Goal: Information Seeking & Learning: Learn about a topic

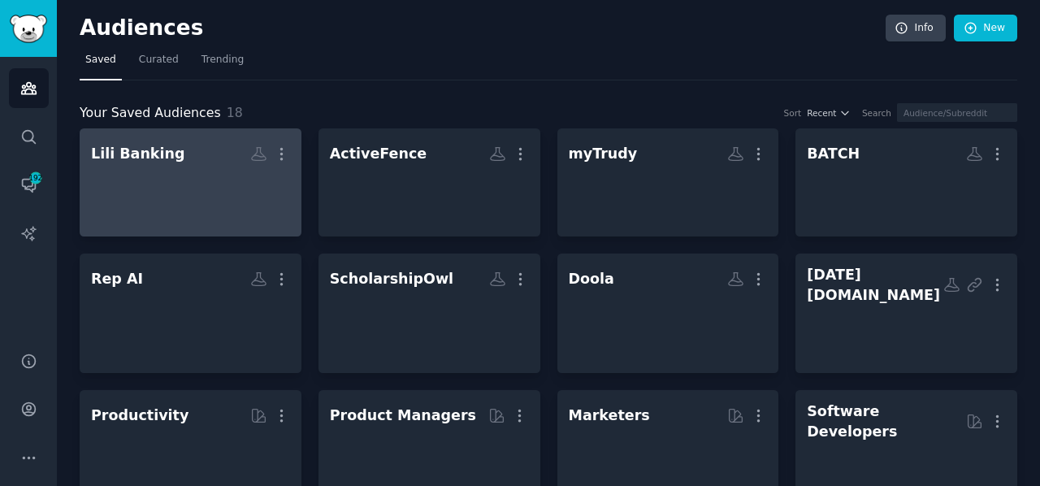
click at [167, 175] on div at bounding box center [190, 196] width 199 height 57
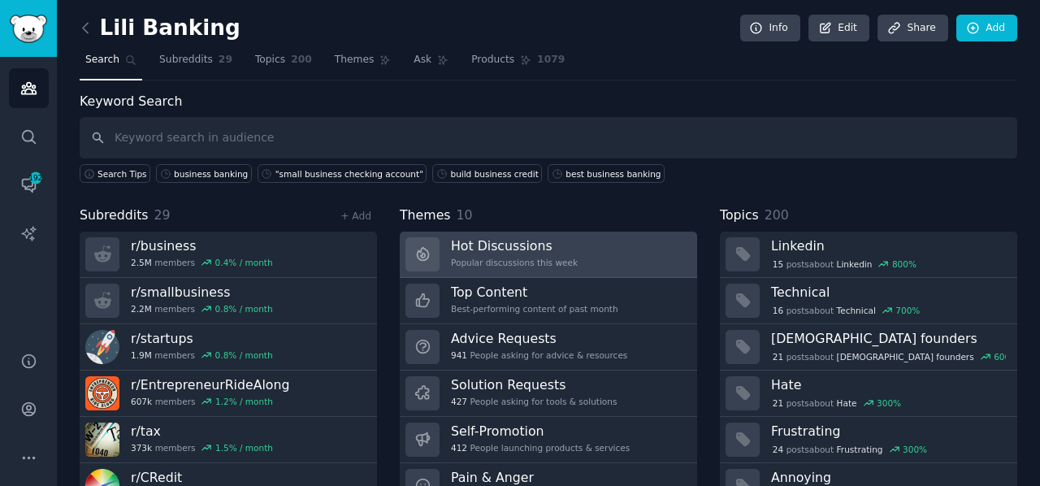
click at [457, 257] on div "Popular discussions this week" at bounding box center [514, 262] width 127 height 11
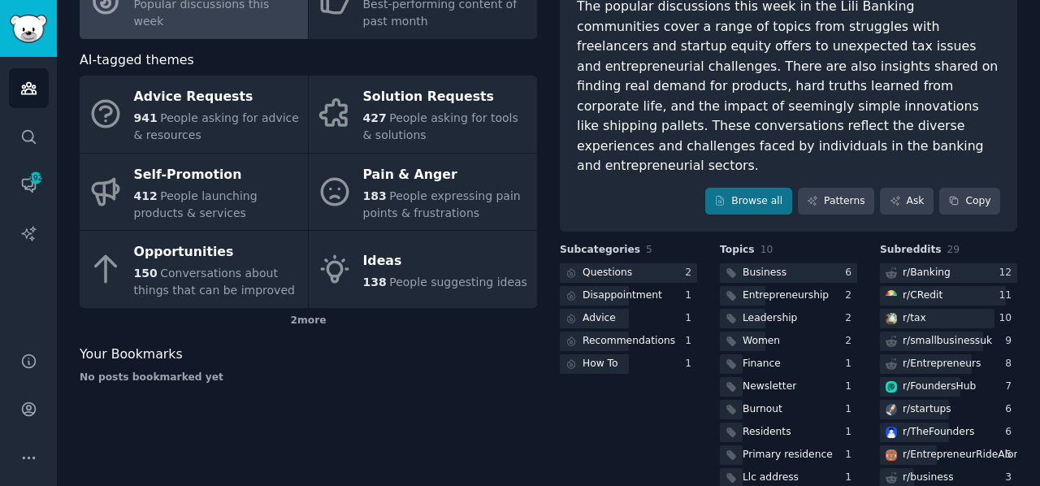
scroll to position [156, 0]
click at [644, 262] on div at bounding box center [628, 272] width 137 height 20
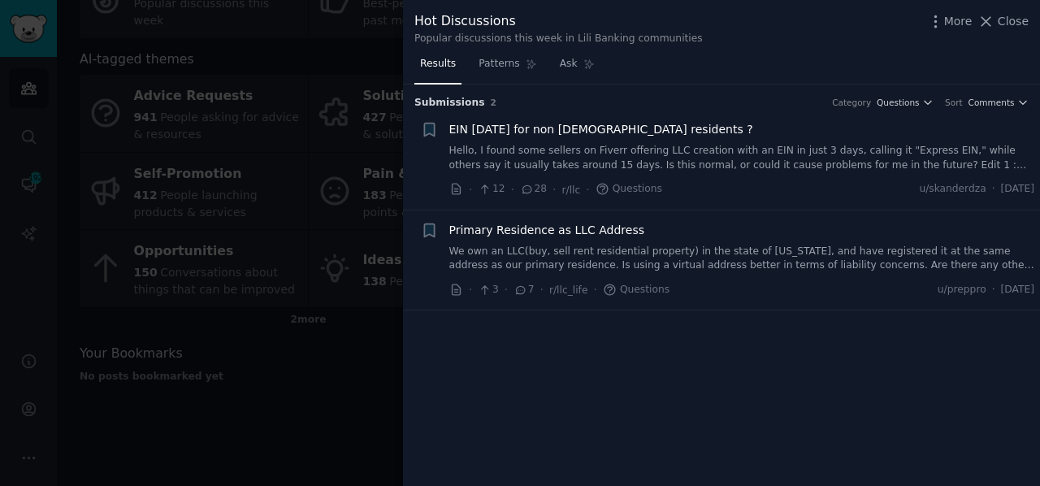
click at [613, 145] on link "Hello, I found some sellers on Fiverr offering LLC creation with an EIN in just…" at bounding box center [742, 158] width 586 height 28
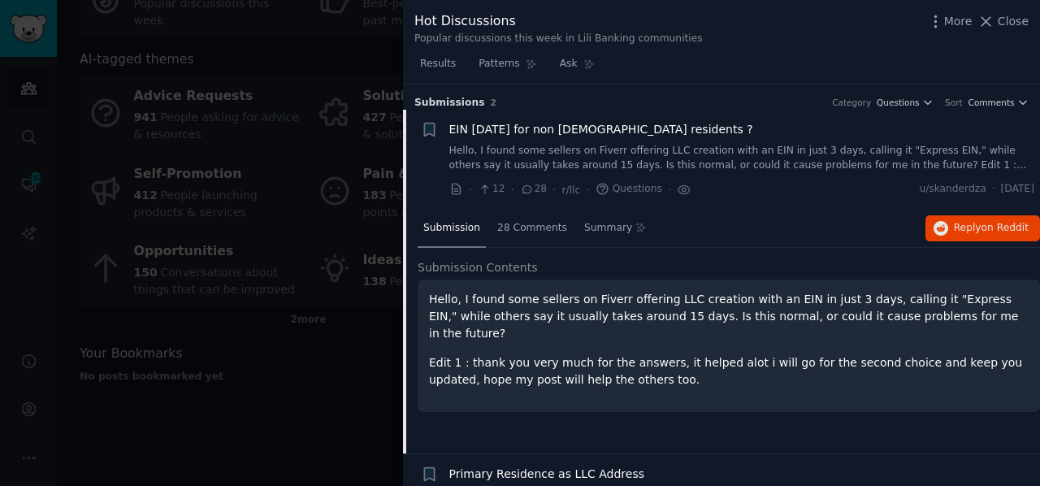
scroll to position [25, 0]
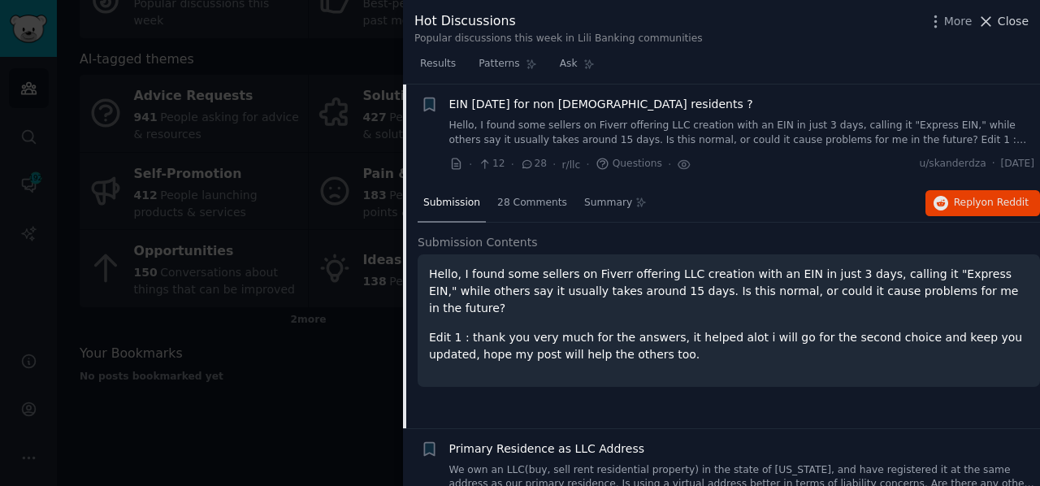
click at [990, 25] on icon at bounding box center [986, 21] width 17 height 17
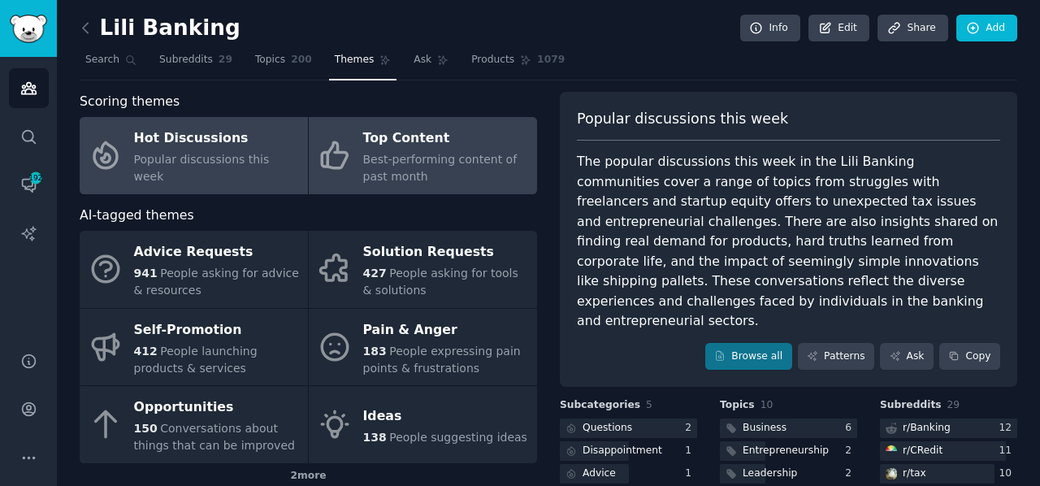
click at [442, 175] on div "Best-performing content of past month" at bounding box center [446, 168] width 166 height 34
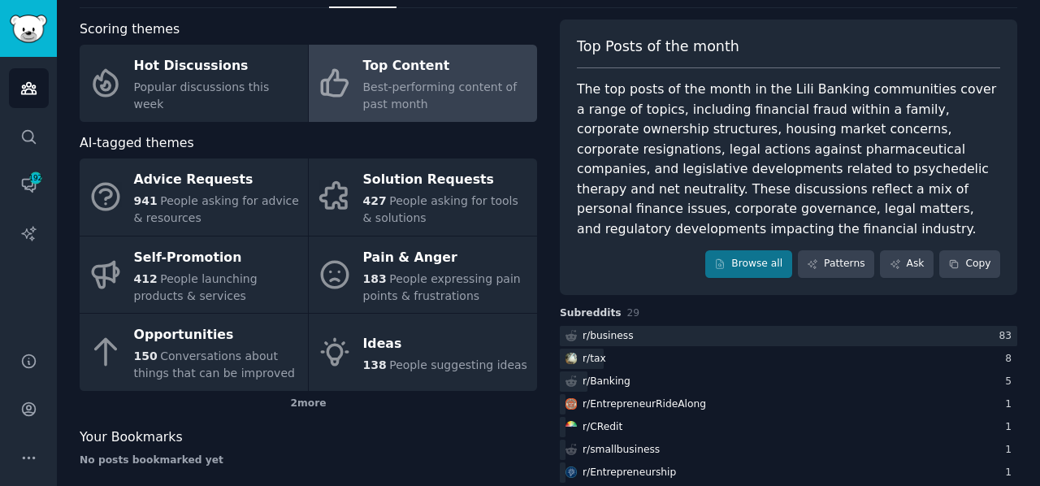
scroll to position [87, 0]
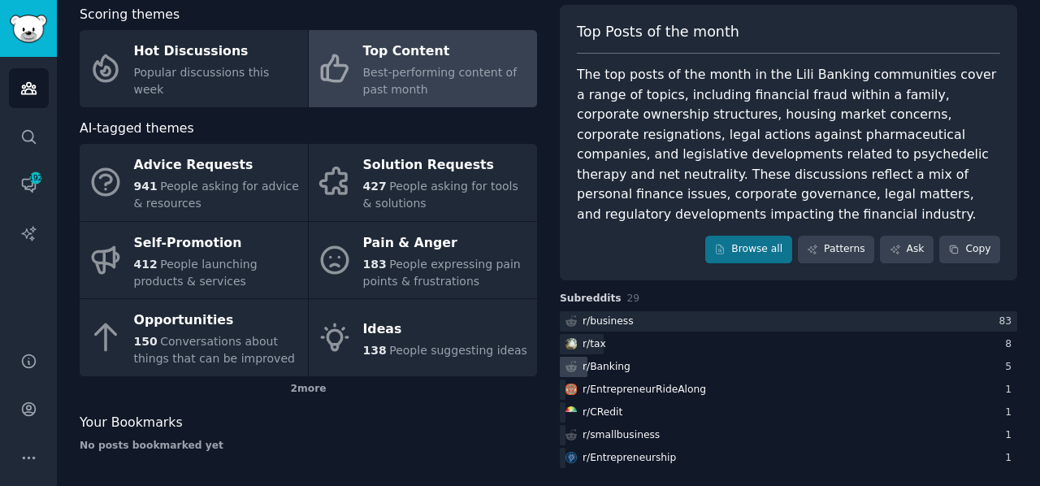
click at [600, 360] on div "r/ Banking" at bounding box center [607, 367] width 48 height 15
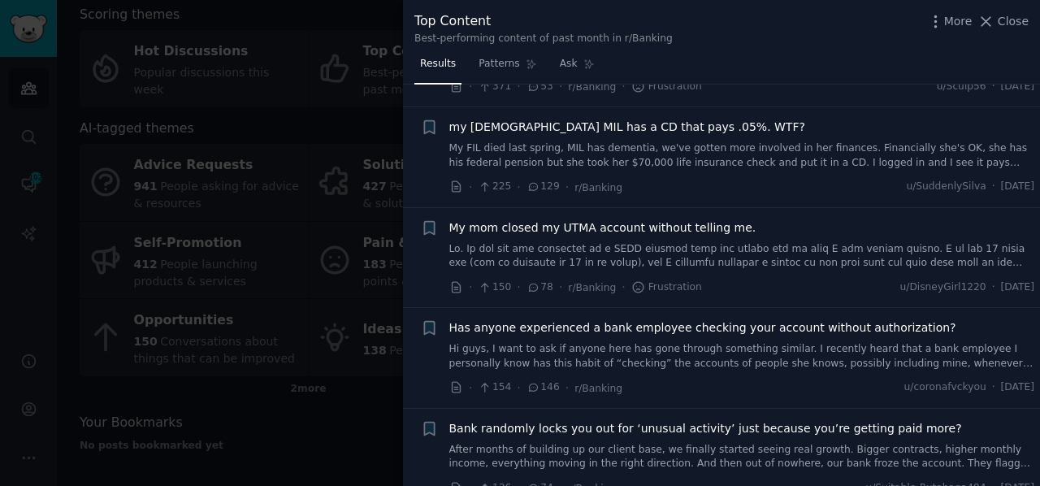
scroll to position [411, 0]
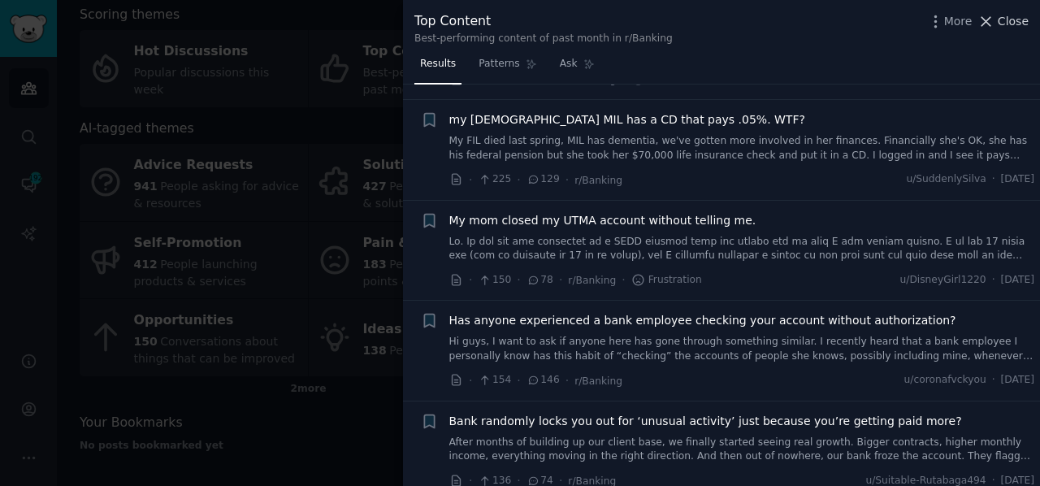
click at [990, 19] on icon at bounding box center [986, 21] width 17 height 17
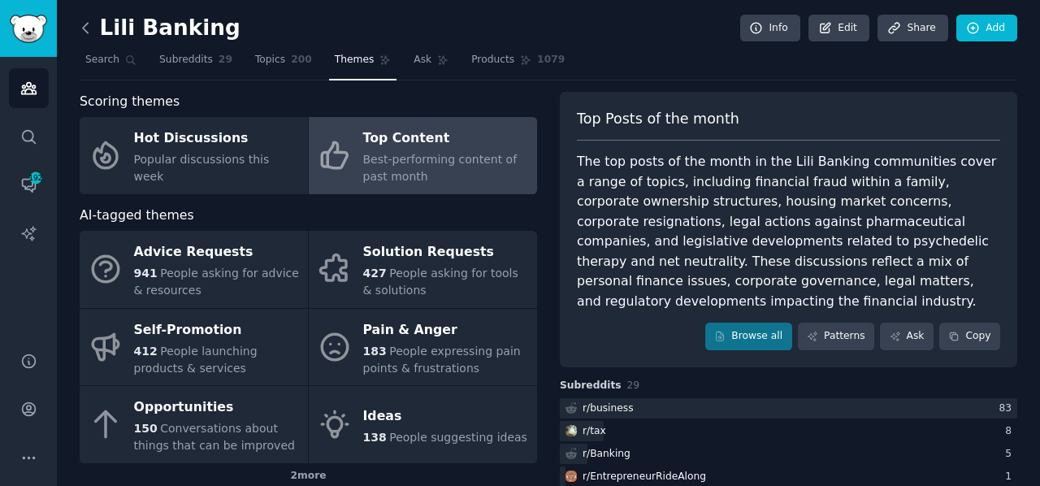
click at [85, 32] on icon at bounding box center [85, 28] width 17 height 17
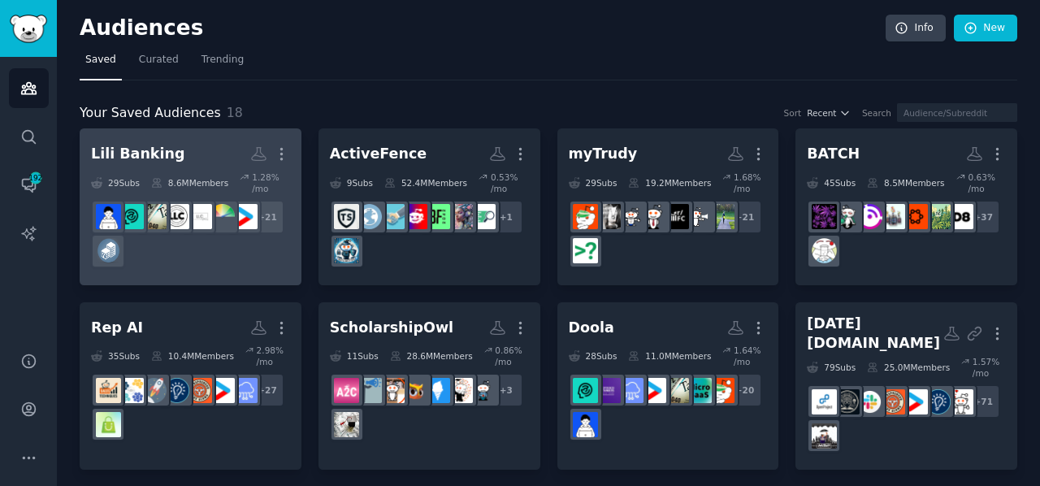
click at [200, 159] on h2 "Lili Banking More" at bounding box center [190, 154] width 199 height 28
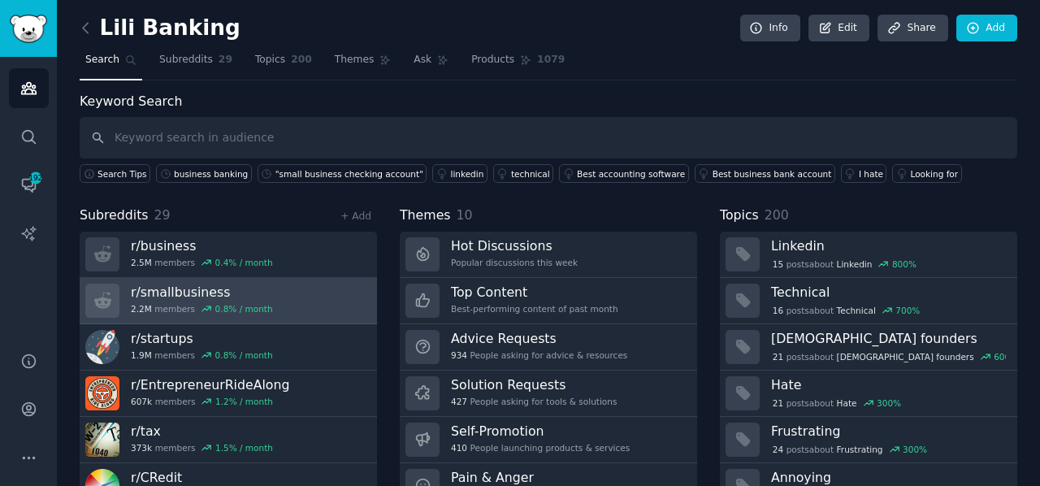
click at [255, 295] on h3 "r/ smallbusiness" at bounding box center [202, 292] width 142 height 17
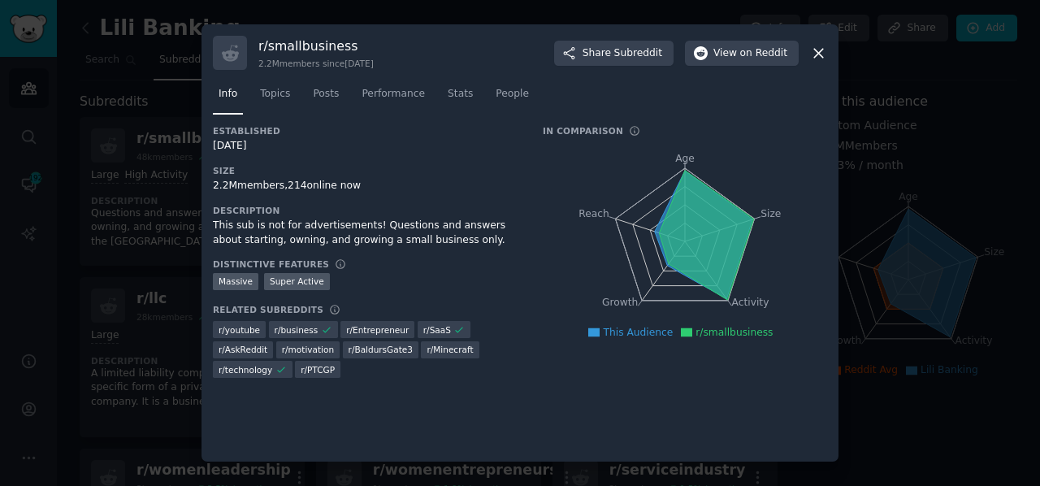
click at [818, 54] on icon at bounding box center [818, 53] width 9 height 9
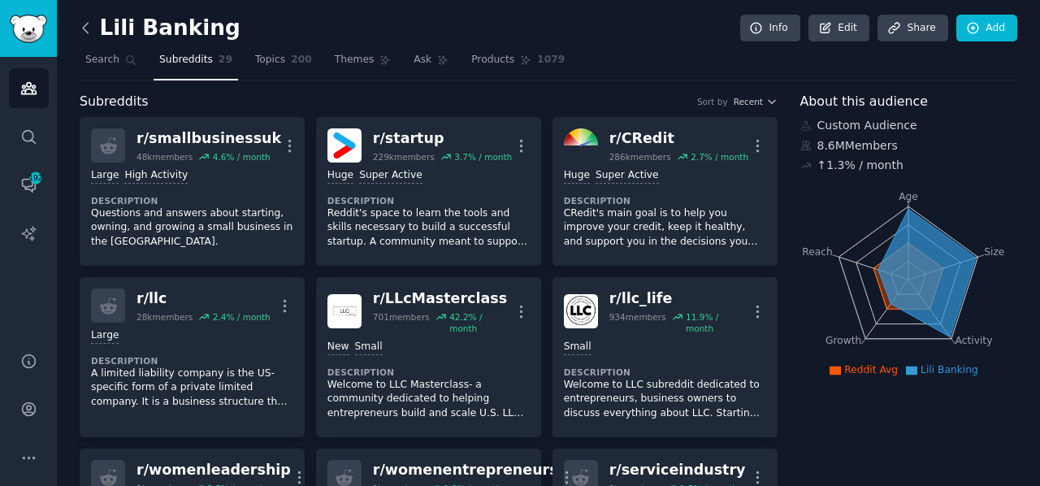
click at [83, 31] on icon at bounding box center [85, 28] width 17 height 17
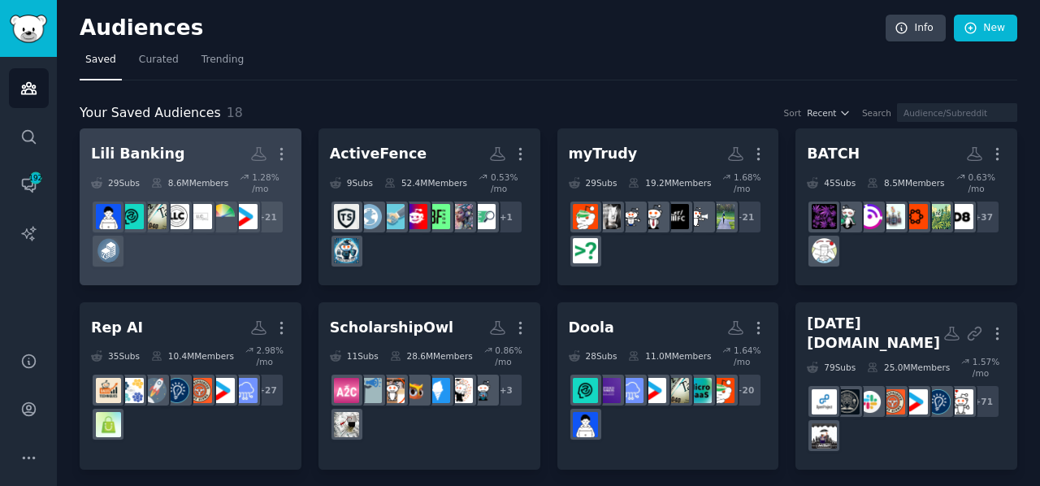
click at [224, 146] on h2 "Lili Banking More" at bounding box center [190, 154] width 199 height 28
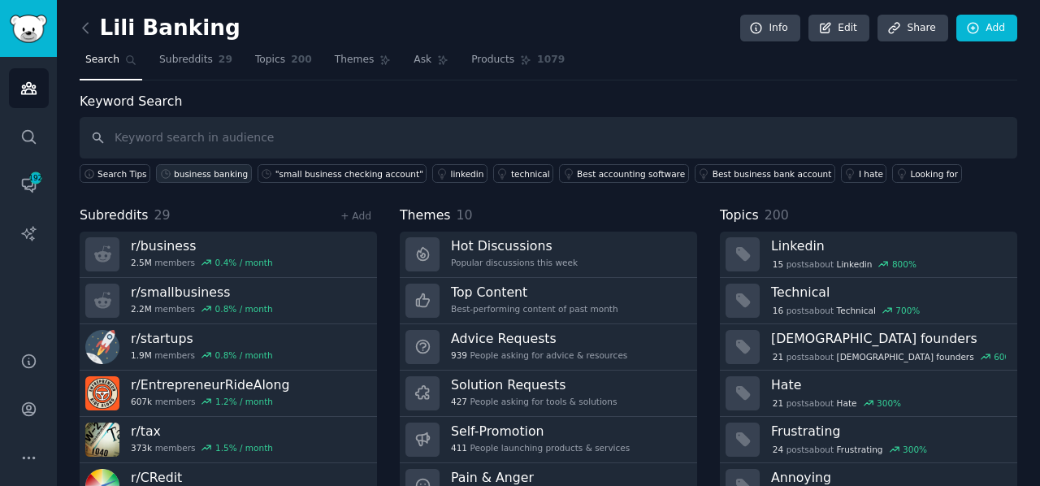
click at [195, 174] on div "business banking" at bounding box center [211, 173] width 74 height 11
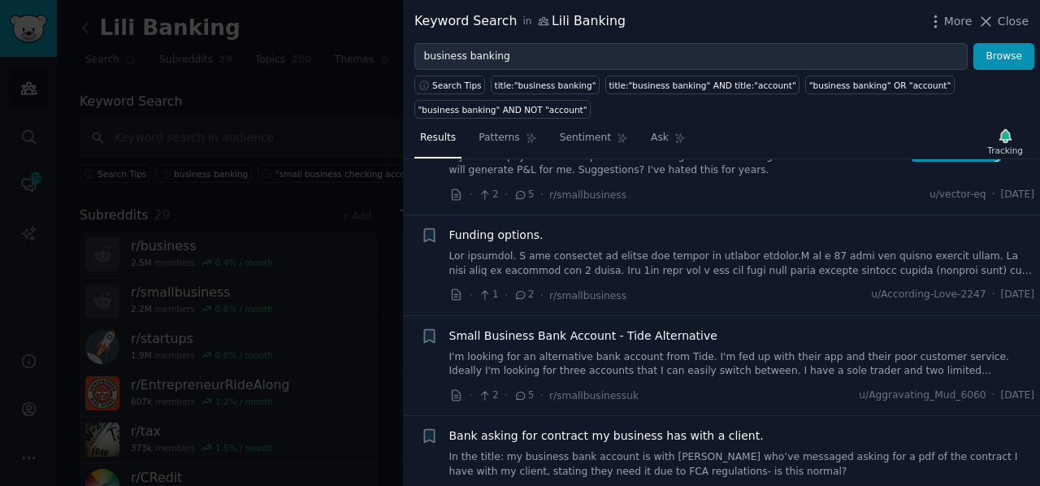
scroll to position [71, 0]
click at [655, 256] on link at bounding box center [742, 263] width 586 height 28
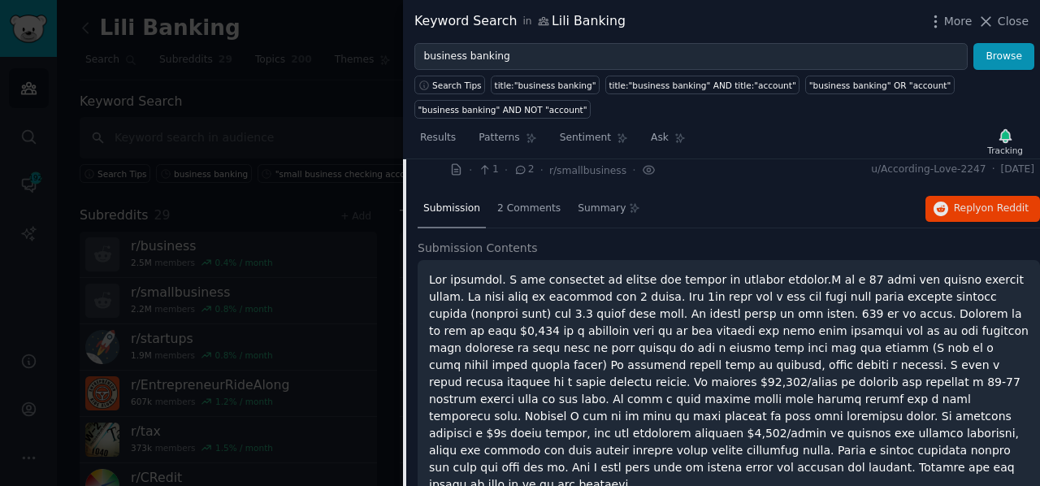
scroll to position [190, 0]
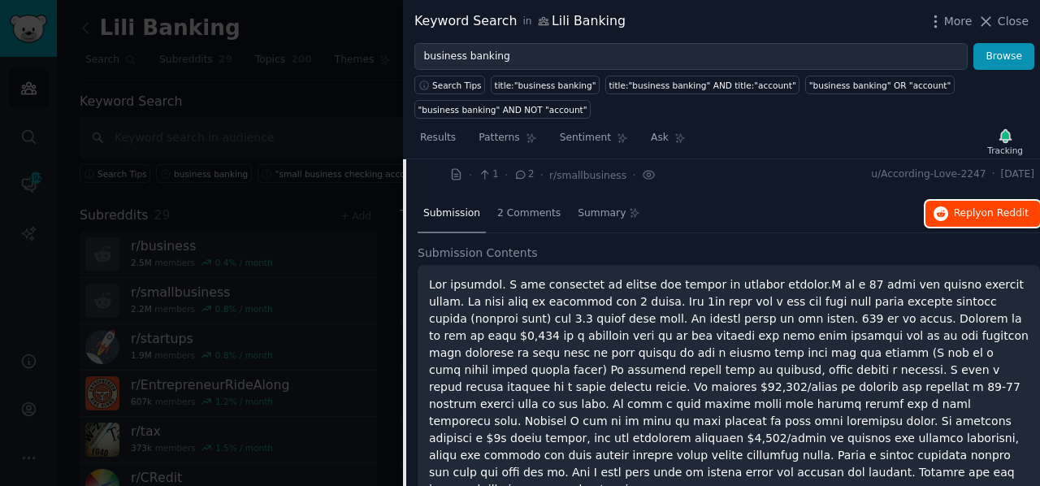
click at [975, 210] on span "Reply on Reddit" at bounding box center [991, 213] width 75 height 15
click at [362, 110] on div at bounding box center [520, 243] width 1040 height 486
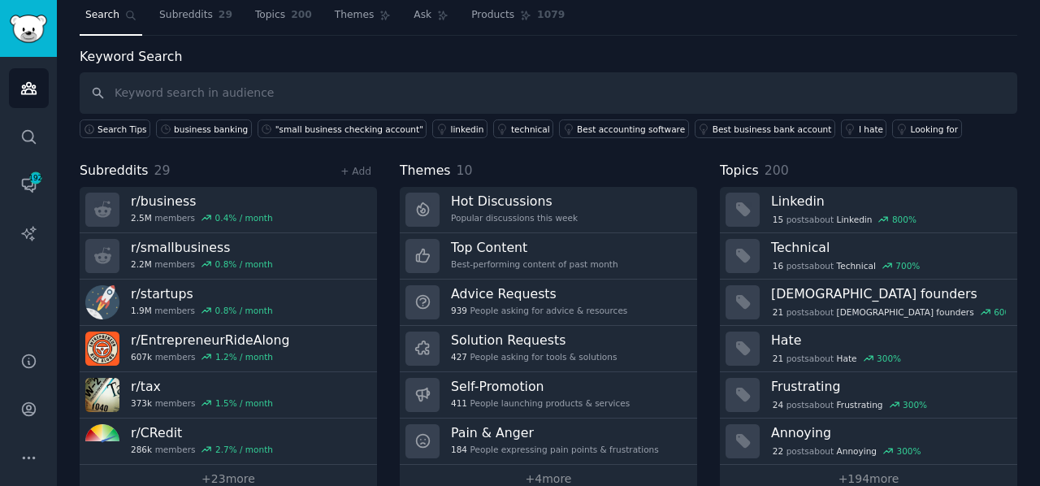
scroll to position [71, 0]
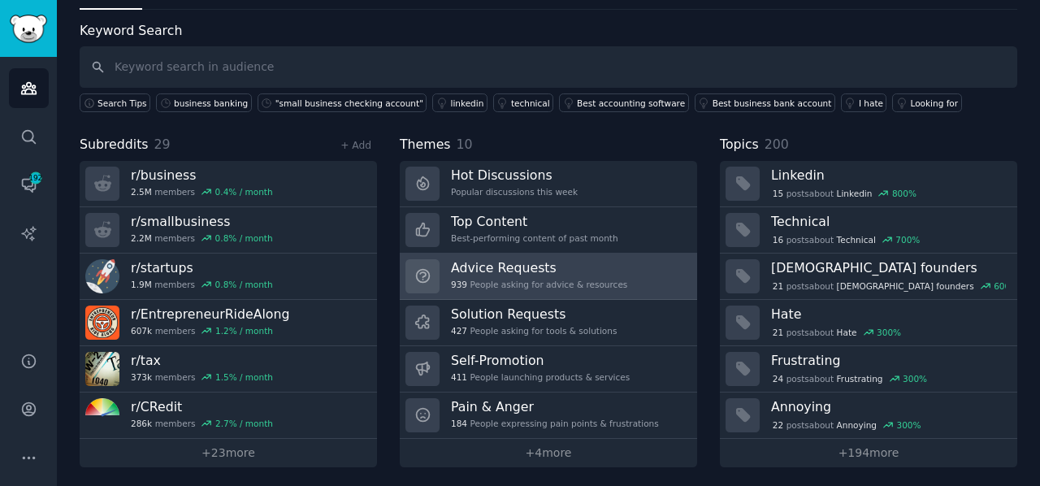
click at [492, 266] on h3 "Advice Requests" at bounding box center [539, 267] width 176 height 17
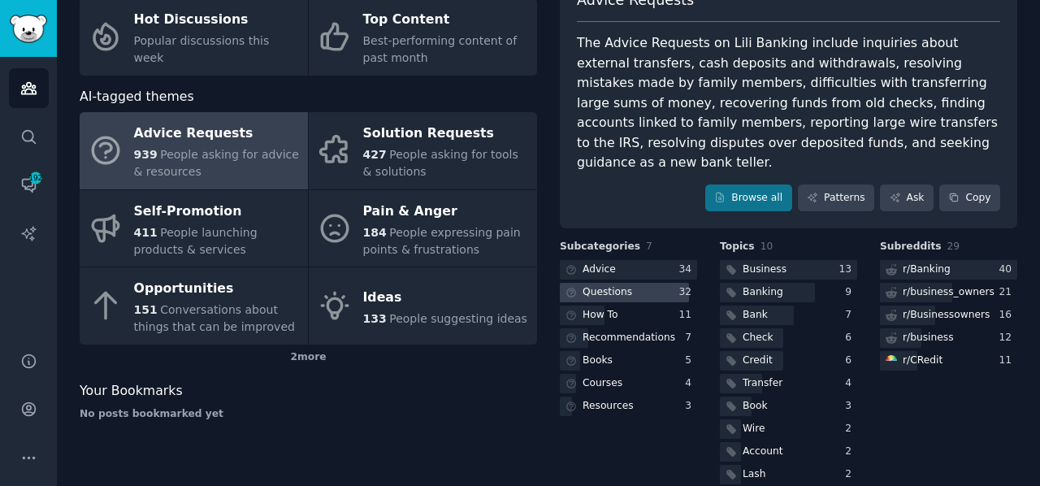
scroll to position [119, 0]
click at [644, 282] on div at bounding box center [624, 292] width 129 height 20
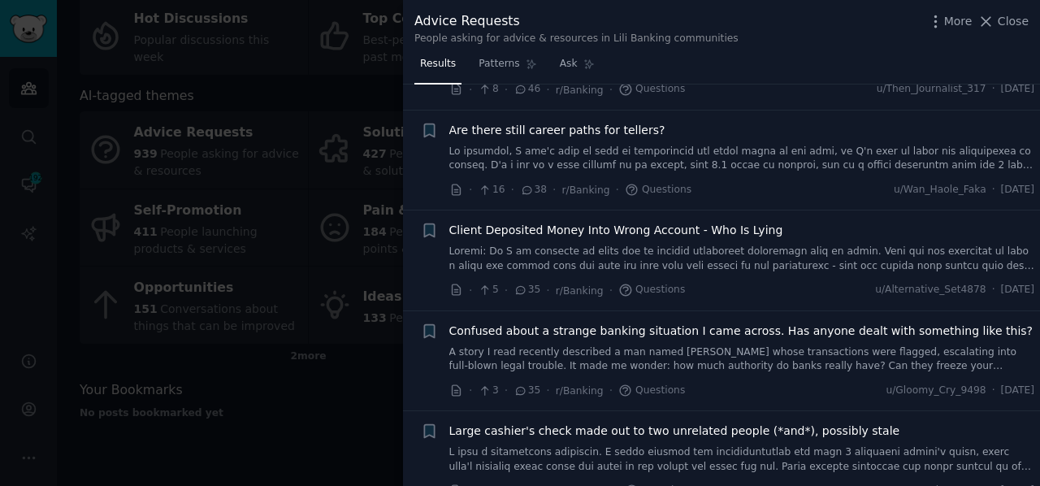
scroll to position [669, 0]
click at [983, 13] on icon at bounding box center [986, 21] width 17 height 17
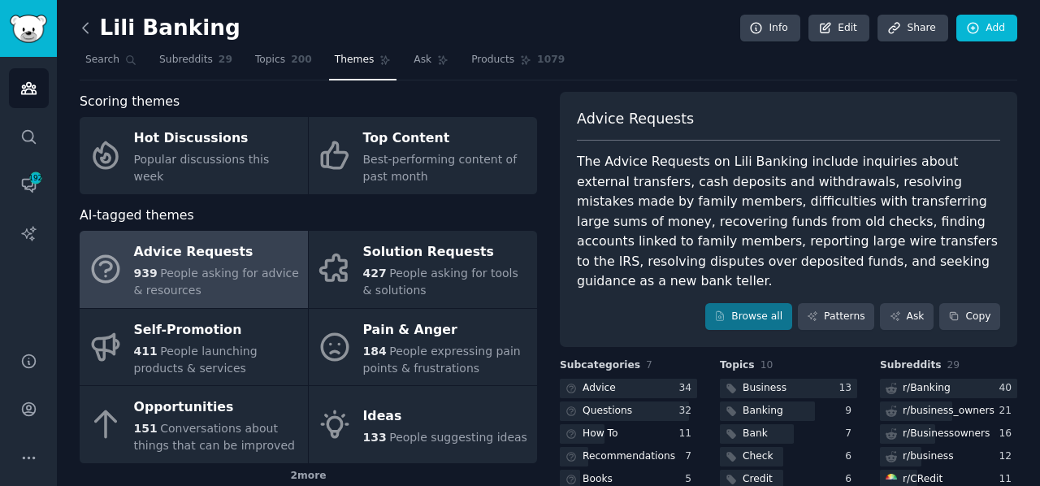
click at [81, 33] on icon at bounding box center [85, 28] width 17 height 17
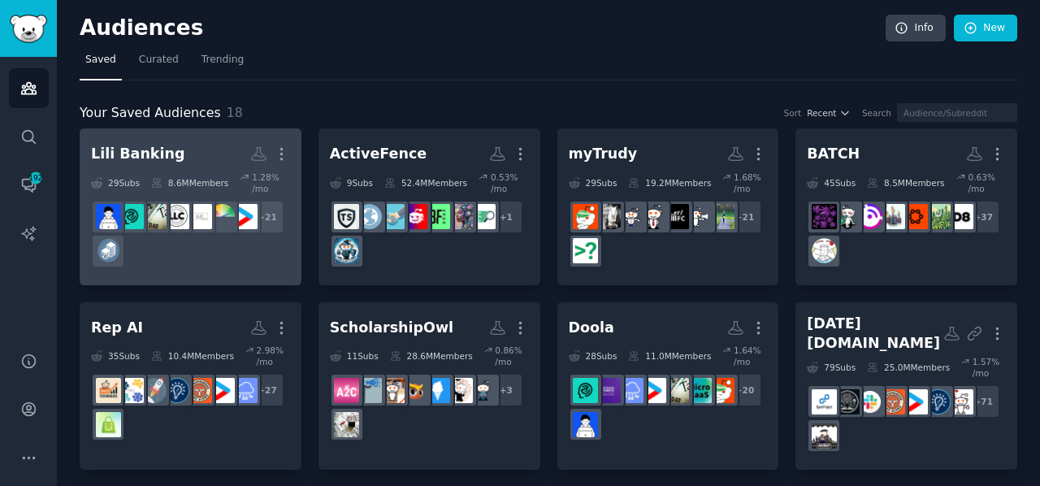
click at [177, 162] on h2 "Lili Banking More" at bounding box center [190, 154] width 199 height 28
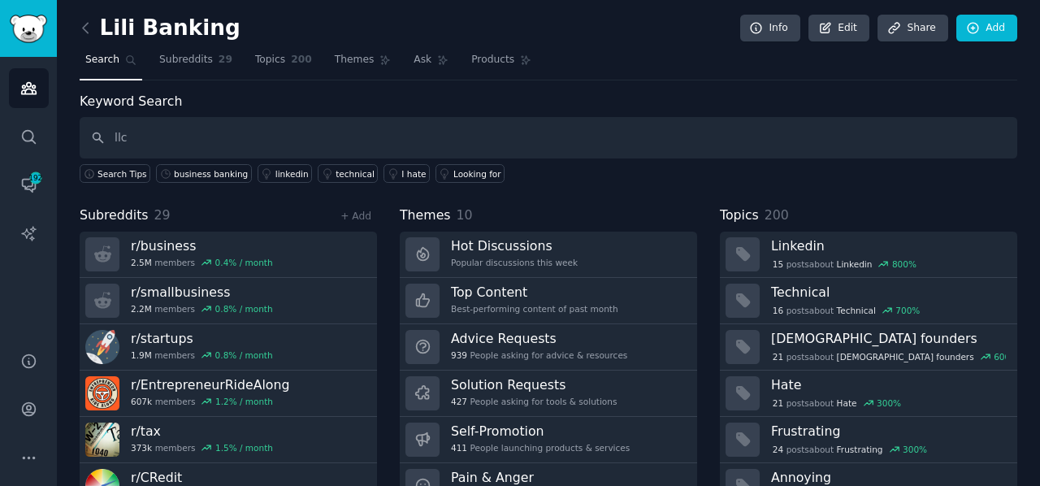
type input "llc"
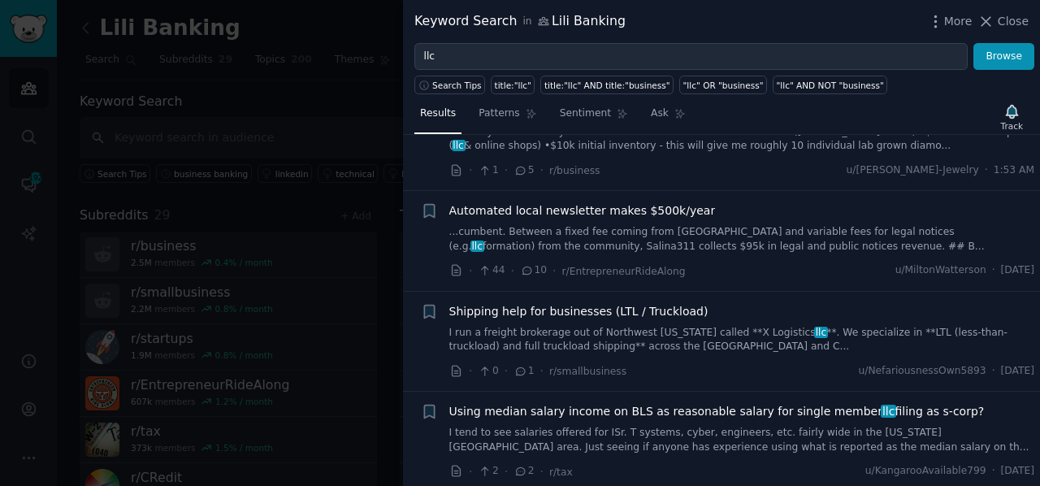
scroll to position [271, 0]
click at [600, 314] on span "Shipping help for businesses (LTL / Truckload)" at bounding box center [578, 310] width 259 height 17
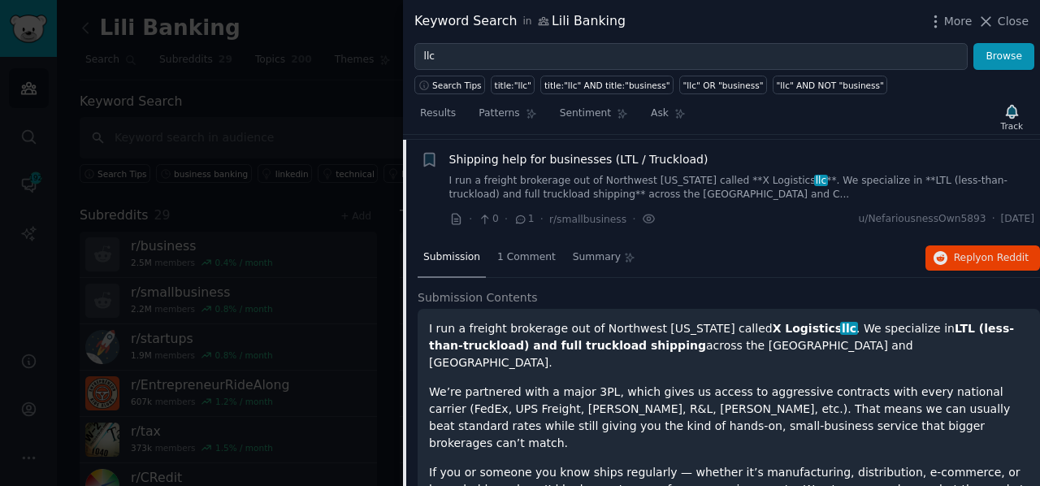
scroll to position [426, 0]
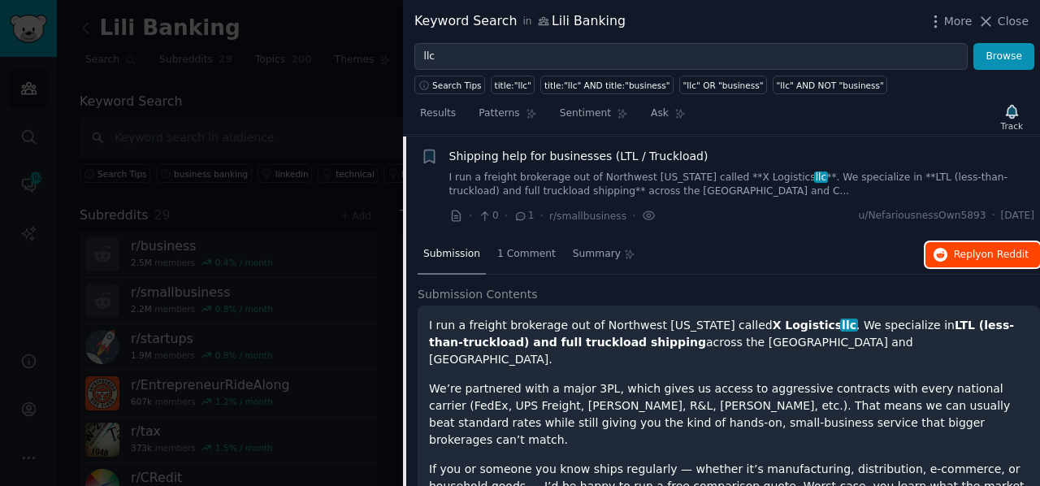
click at [978, 249] on span "Reply on Reddit" at bounding box center [991, 255] width 75 height 15
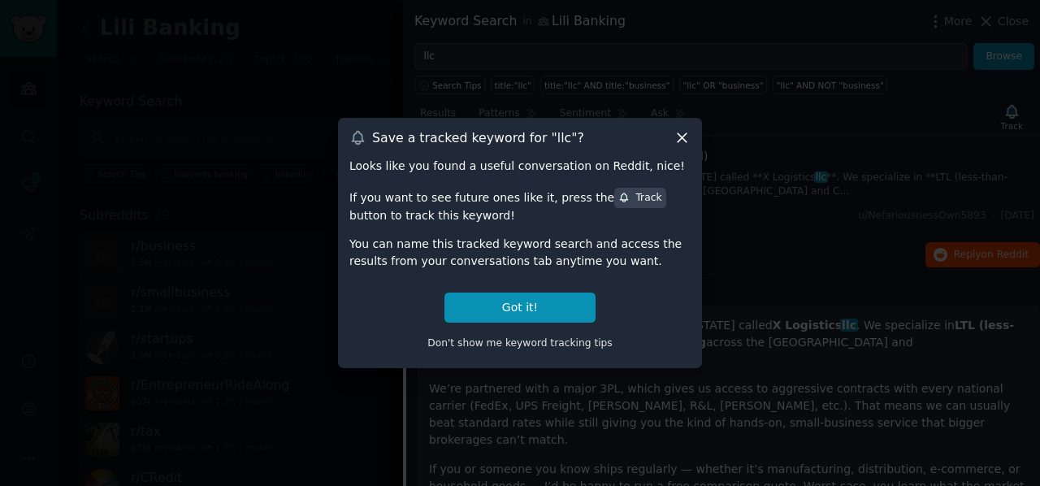
click at [684, 131] on icon at bounding box center [682, 137] width 17 height 17
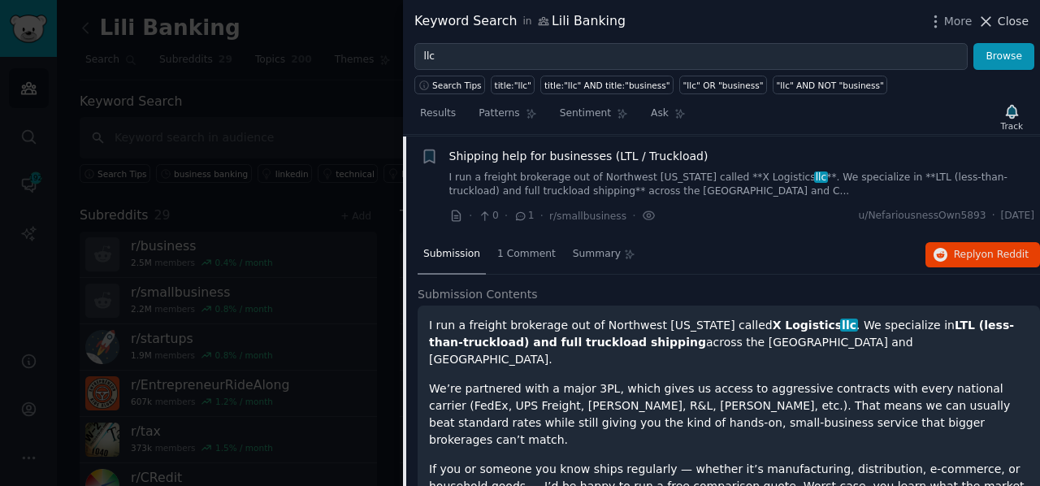
click at [994, 24] on icon at bounding box center [986, 21] width 17 height 17
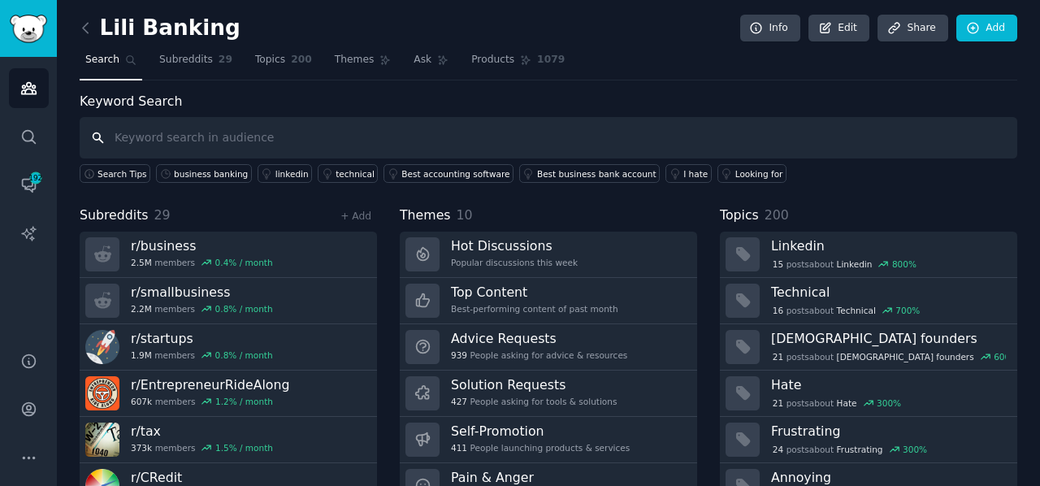
click at [374, 141] on input "text" at bounding box center [549, 137] width 938 height 41
type input "llc banking"
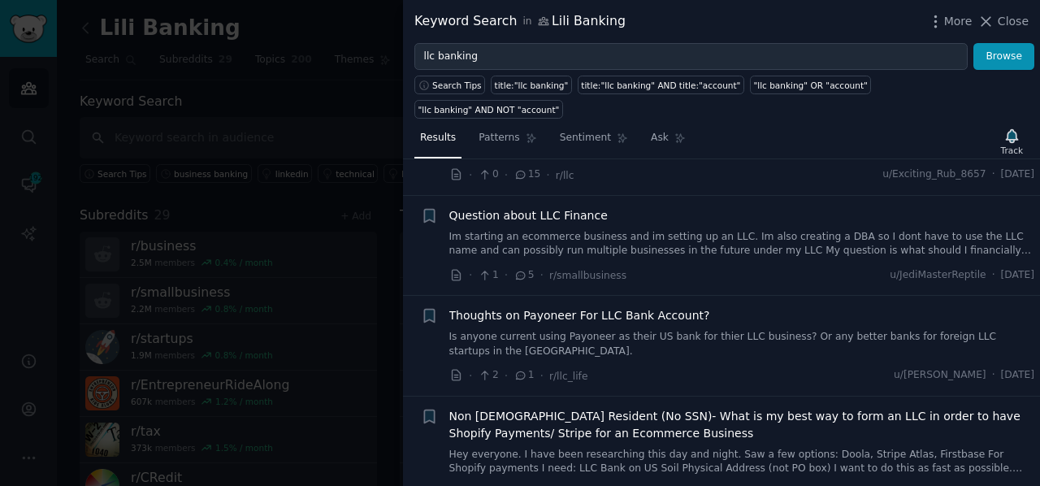
scroll to position [390, 0]
click at [587, 308] on span "Thoughts on Payoneer For LLC Bank Account?" at bounding box center [579, 316] width 261 height 17
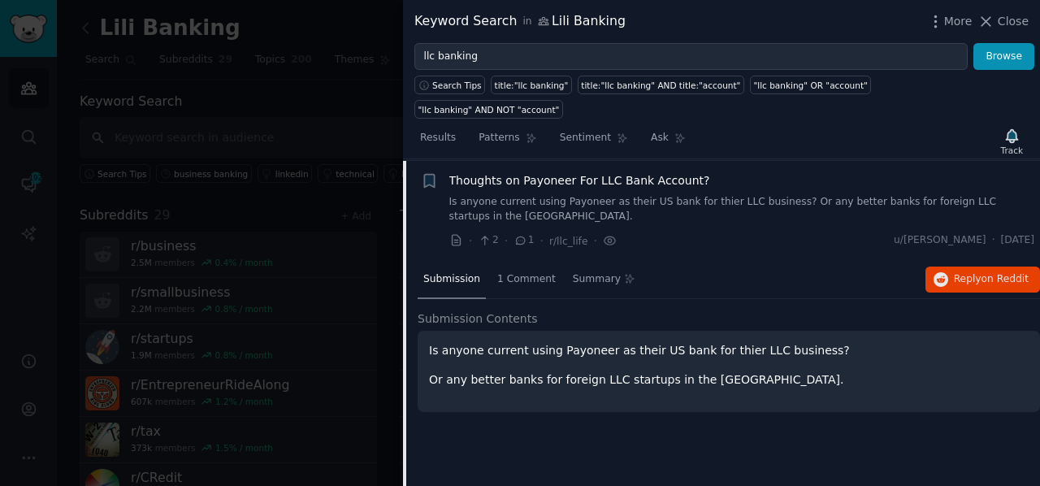
scroll to position [583, 0]
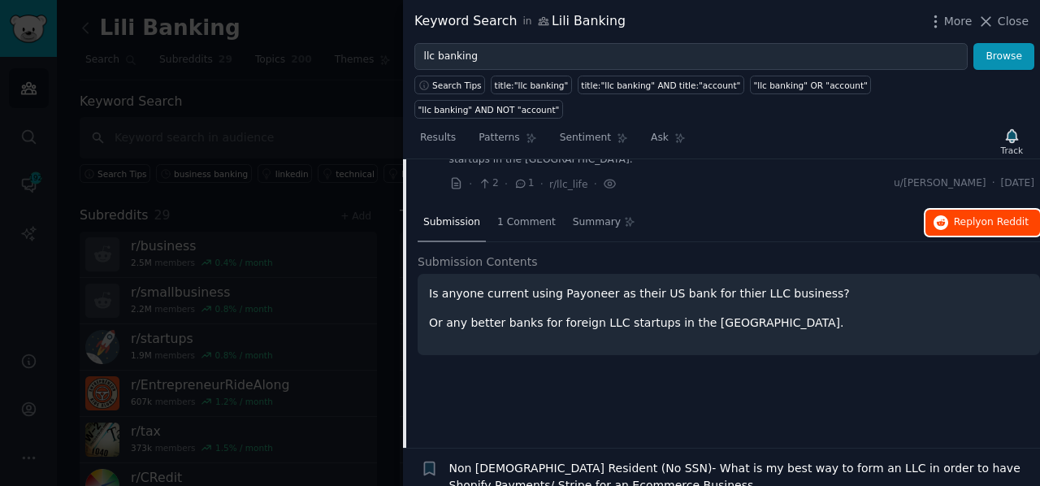
click at [951, 210] on button "Reply on Reddit" at bounding box center [983, 223] width 115 height 26
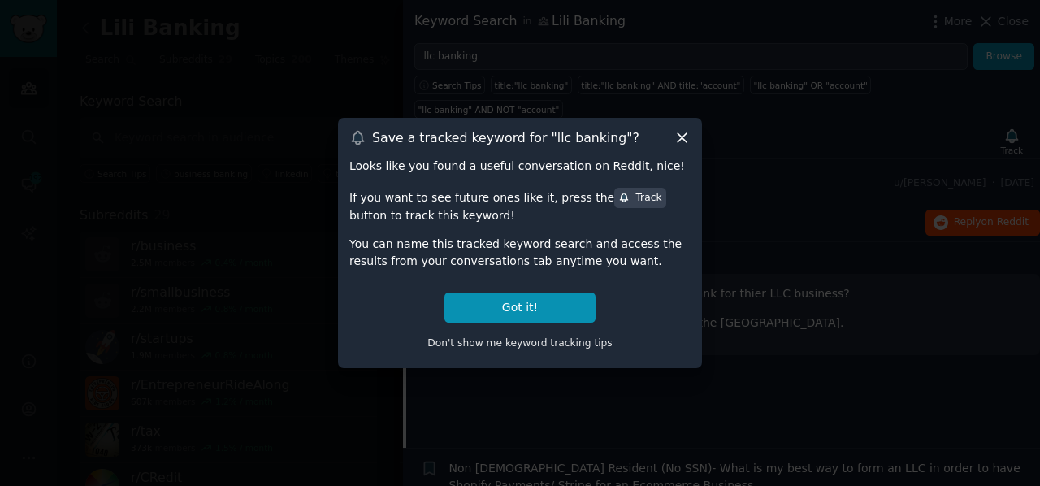
click at [681, 142] on icon at bounding box center [682, 137] width 17 height 17
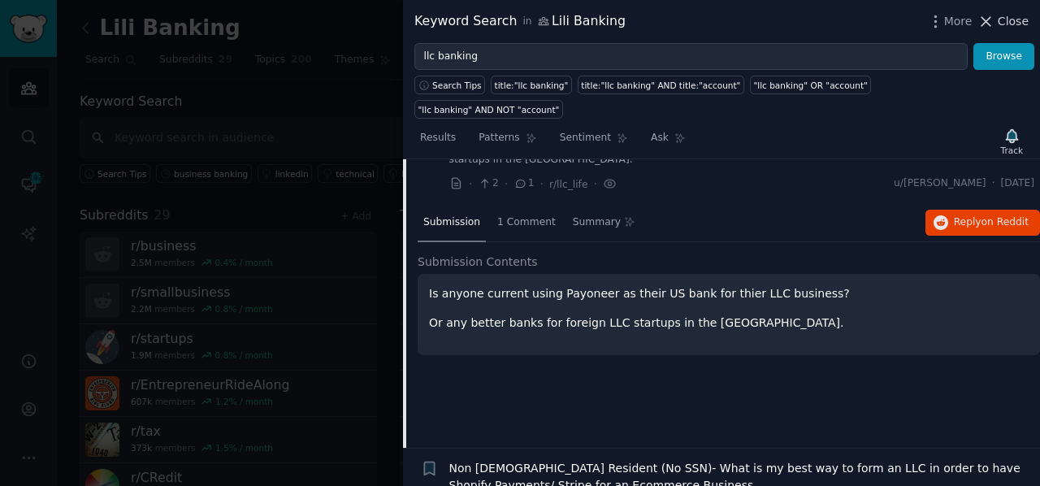
click at [1004, 25] on span "Close" at bounding box center [1013, 21] width 31 height 17
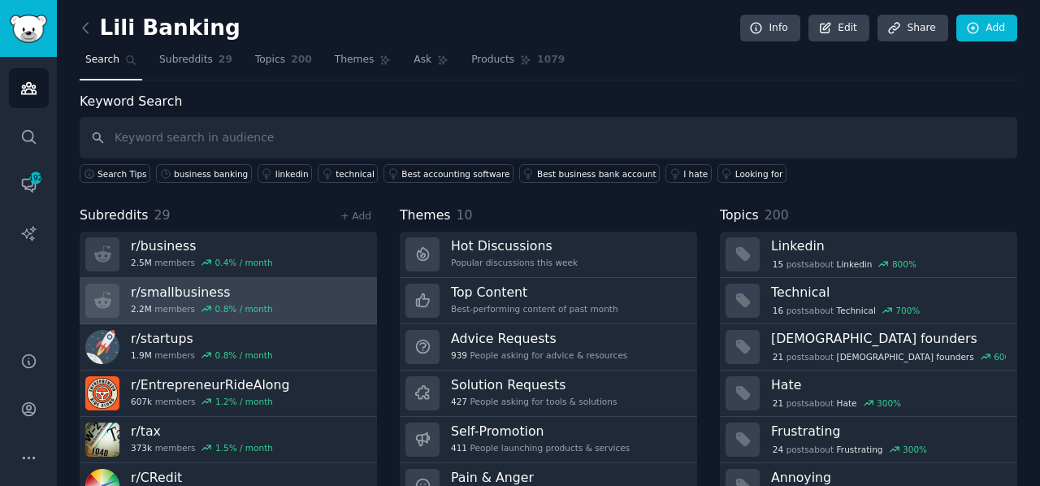
click at [275, 305] on link "r/ smallbusiness 2.2M members 0.8 % / month" at bounding box center [228, 301] width 297 height 46
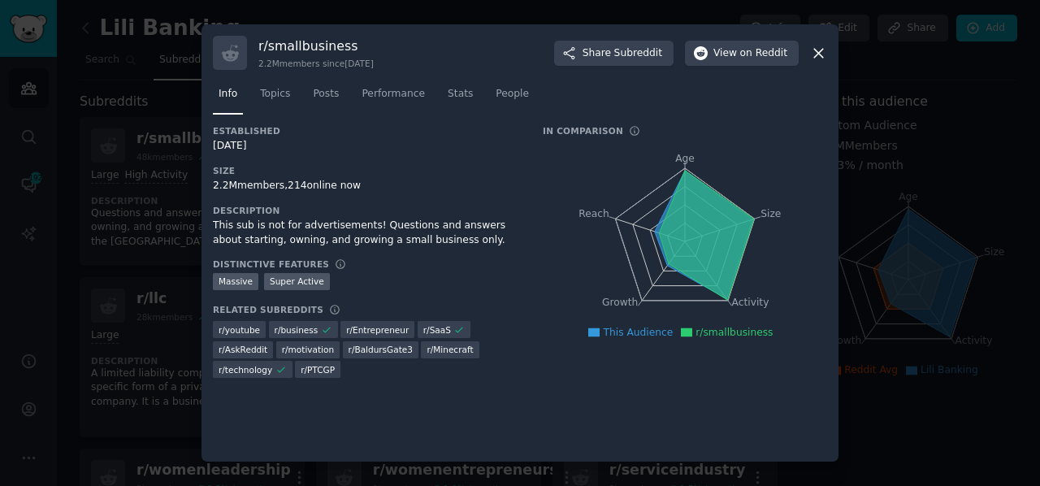
click at [816, 50] on icon at bounding box center [818, 53] width 9 height 9
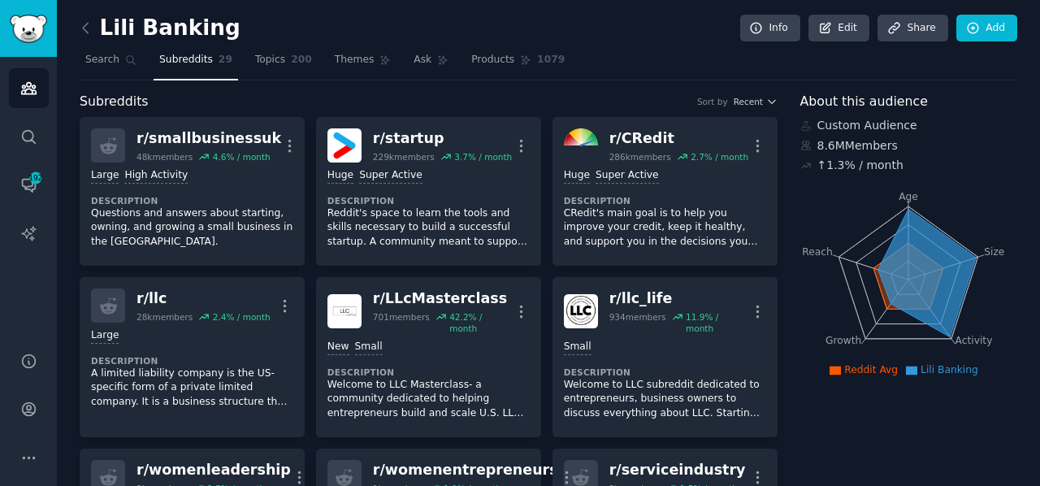
click at [816, 50] on nav "Search Subreddits 29 Topics 200 Themes Ask Products 1079" at bounding box center [549, 63] width 938 height 33
click at [83, 30] on icon at bounding box center [85, 28] width 17 height 17
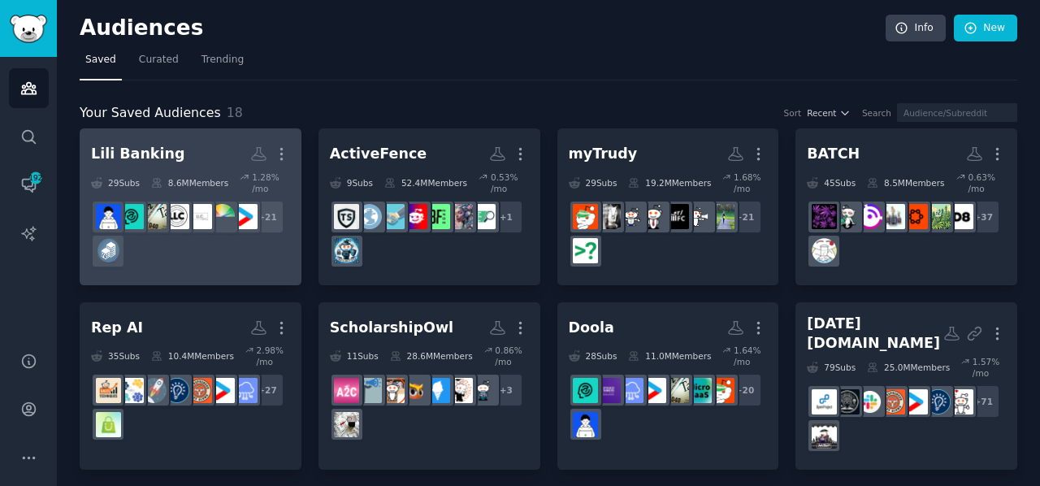
click at [204, 159] on h2 "Lili Banking More" at bounding box center [190, 154] width 199 height 28
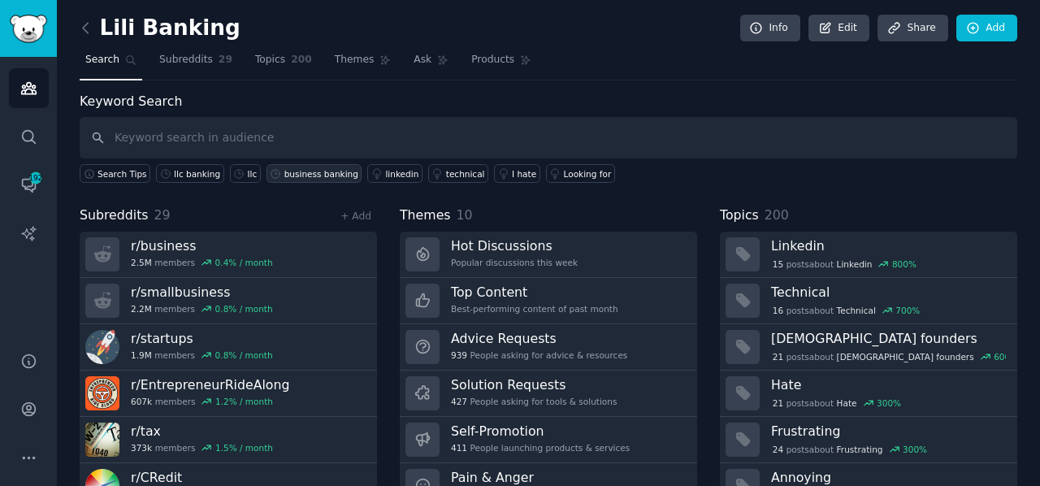
click at [305, 175] on div "business banking" at bounding box center [321, 173] width 74 height 11
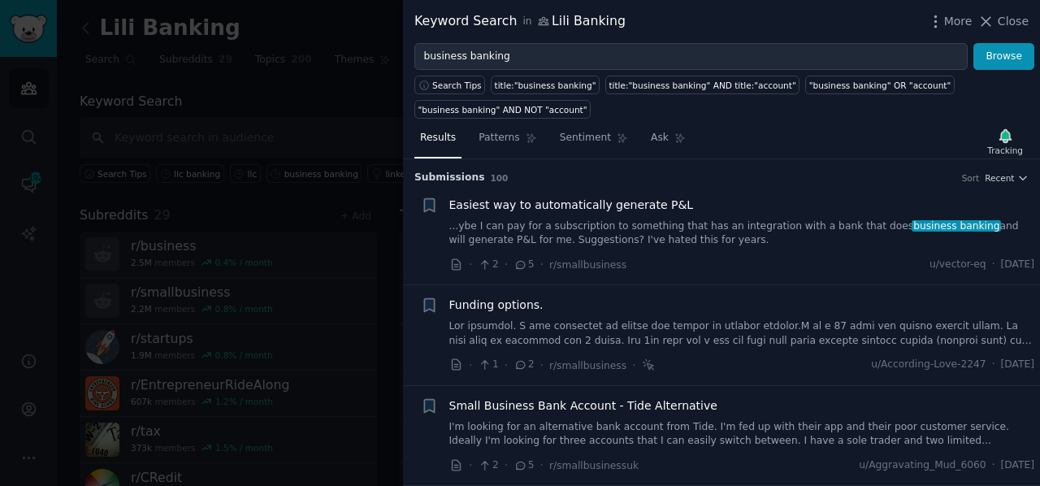
click at [604, 330] on link at bounding box center [742, 333] width 586 height 28
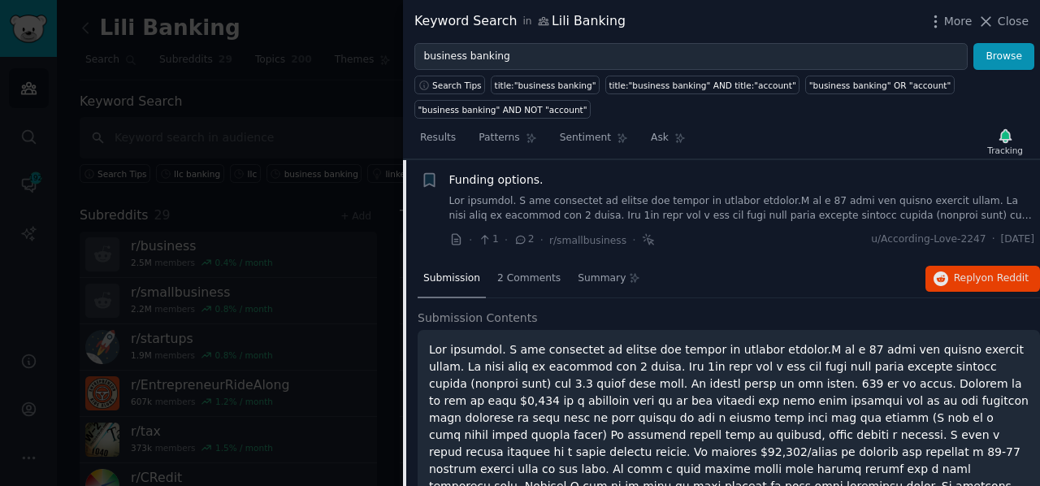
scroll to position [125, 0]
click at [1017, 277] on span "on Reddit" at bounding box center [1005, 277] width 47 height 11
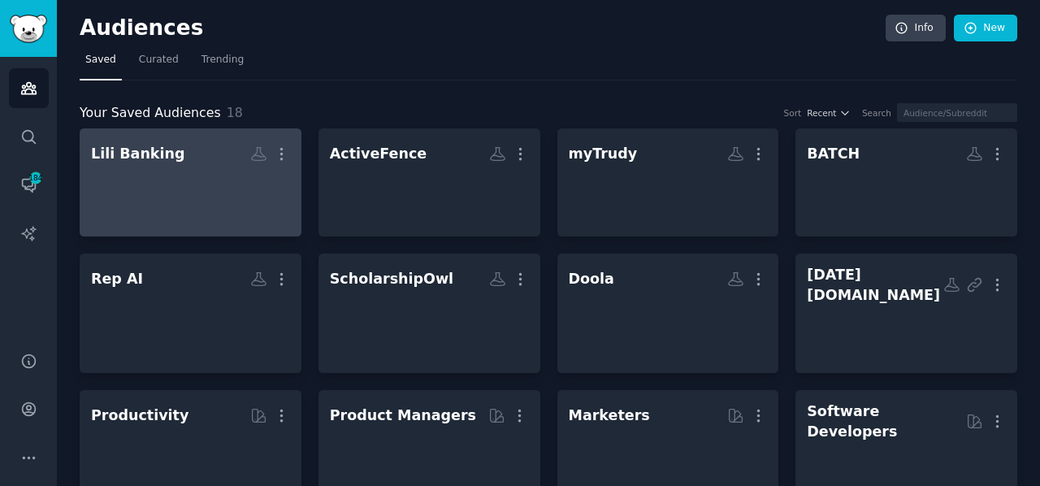
click at [193, 193] on div at bounding box center [190, 196] width 199 height 57
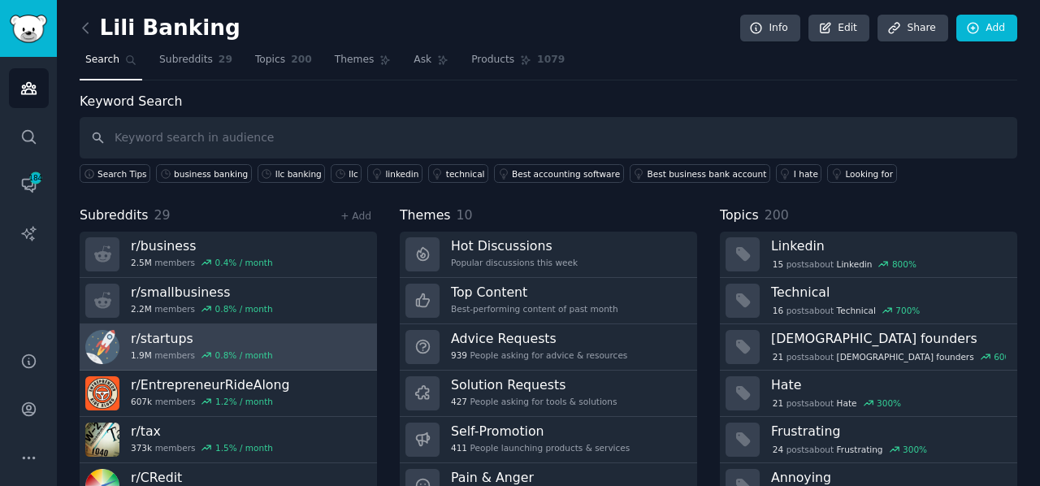
click at [150, 339] on h3 "r/ startups" at bounding box center [202, 338] width 142 height 17
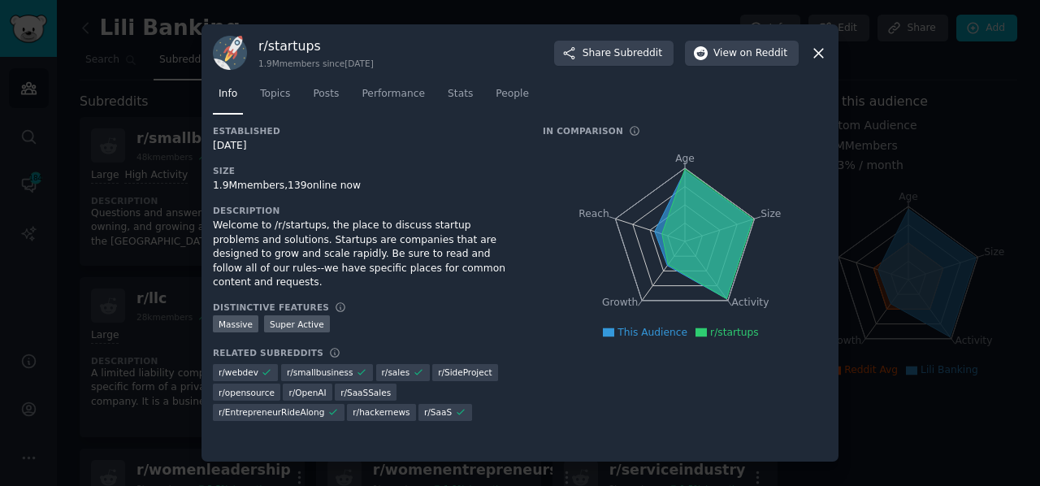
click at [827, 59] on div "r/ startups 1.9M members since 01/25/2008 Share Subreddit View on Reddit Info T…" at bounding box center [520, 242] width 637 height 437
click at [816, 56] on icon at bounding box center [818, 53] width 9 height 9
